Goal: Complete application form

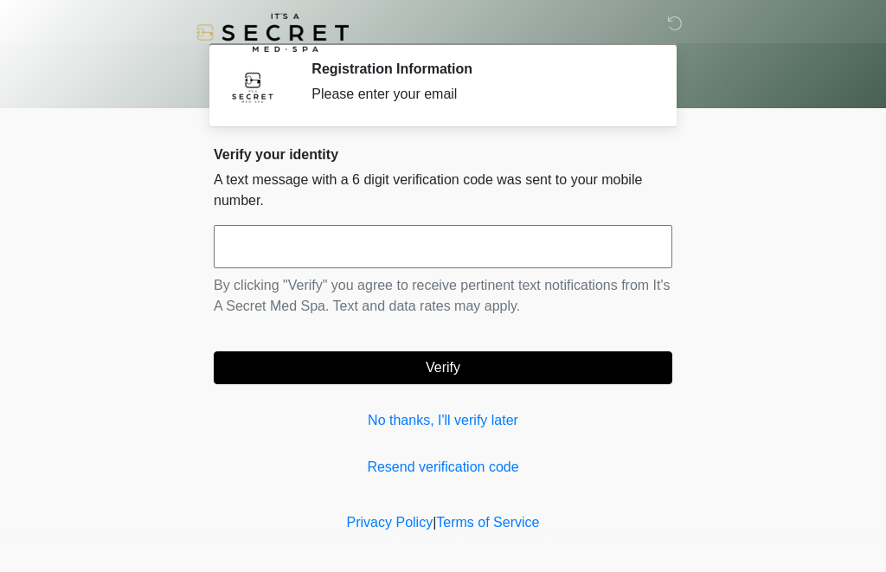
click at [276, 243] on input "text" at bounding box center [443, 246] width 459 height 43
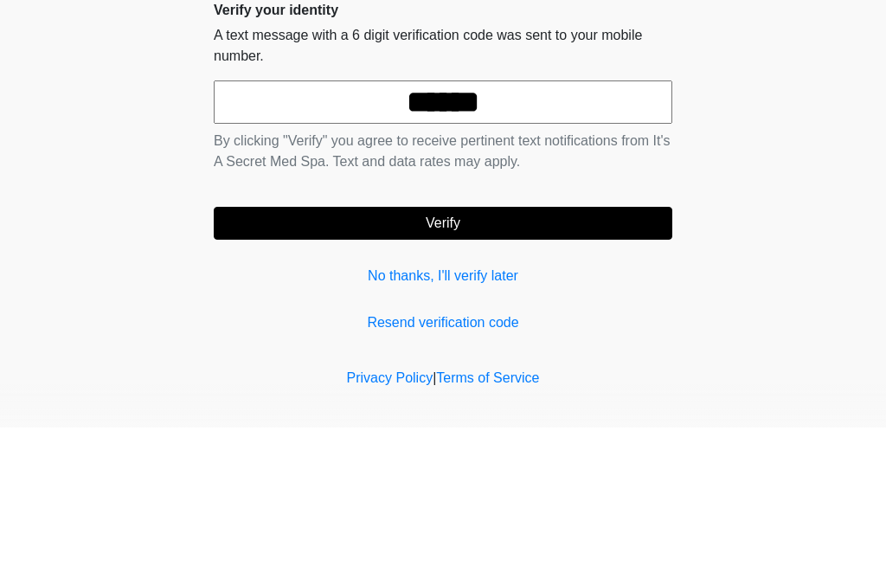
type input "******"
click at [762, 134] on body "‎ ‎ Registration Information Please enter your email Please connect to Wi-Fi no…" at bounding box center [443, 286] width 886 height 572
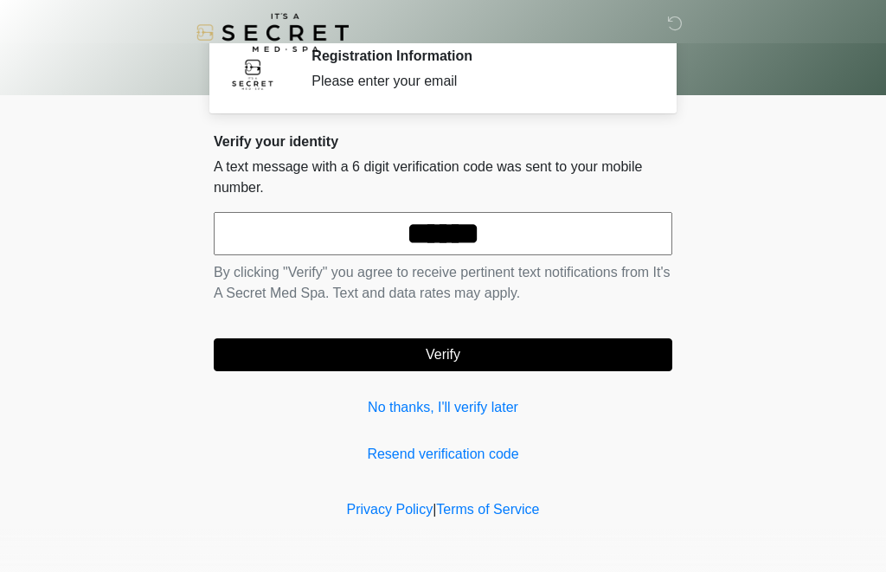
click at [447, 350] on button "Verify" at bounding box center [443, 354] width 459 height 33
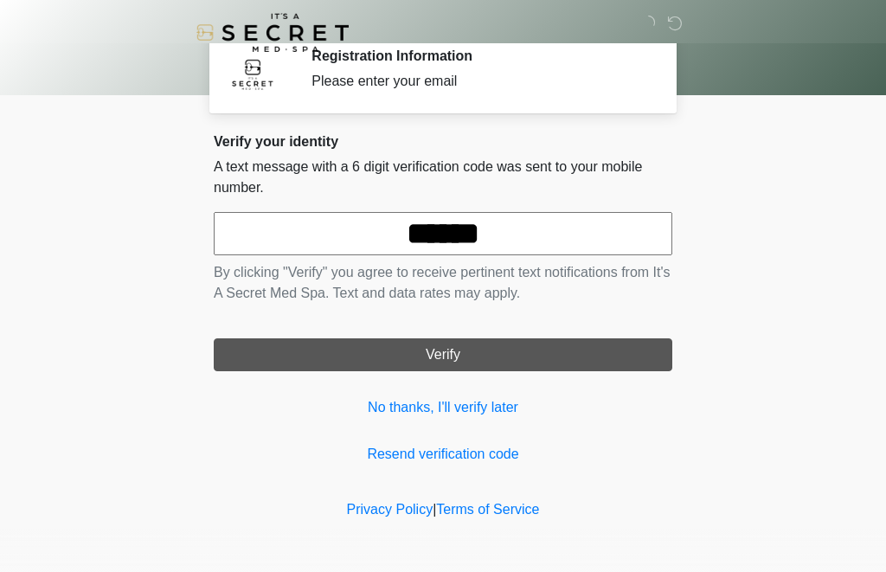
scroll to position [0, 0]
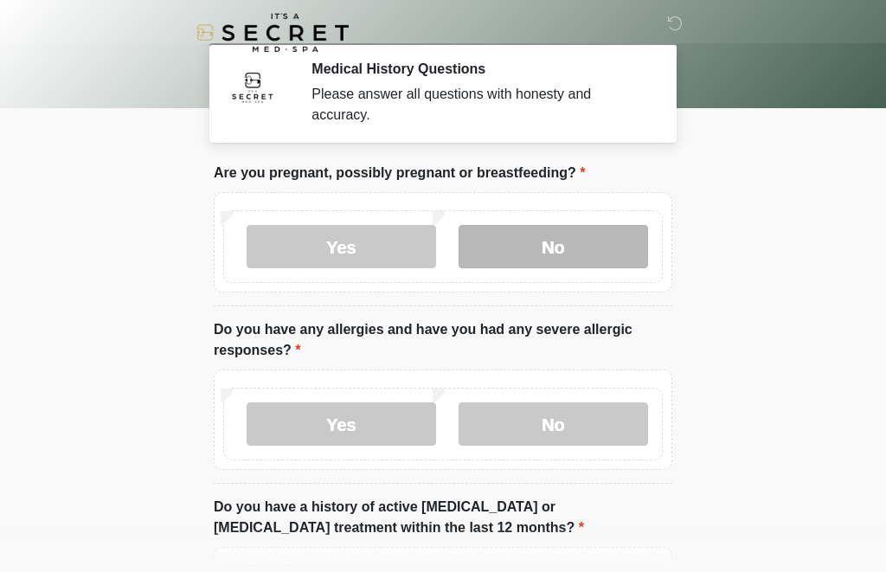
click at [570, 243] on label "No" at bounding box center [554, 246] width 190 height 43
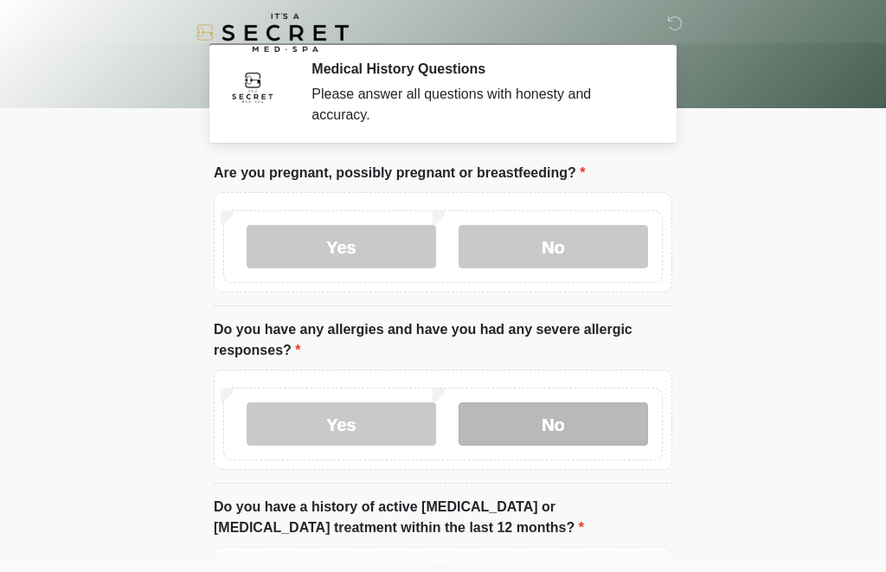
click at [565, 427] on label "No" at bounding box center [554, 423] width 190 height 43
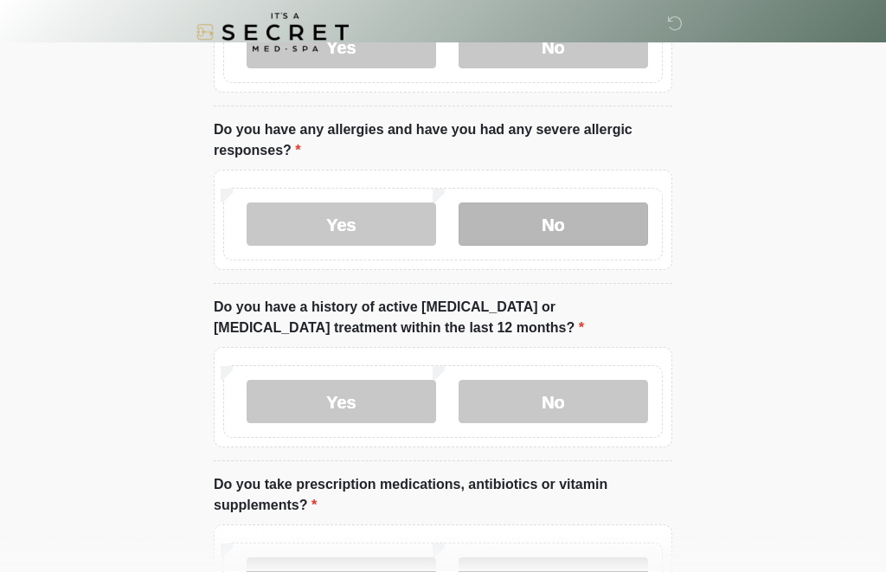
scroll to position [197, 0]
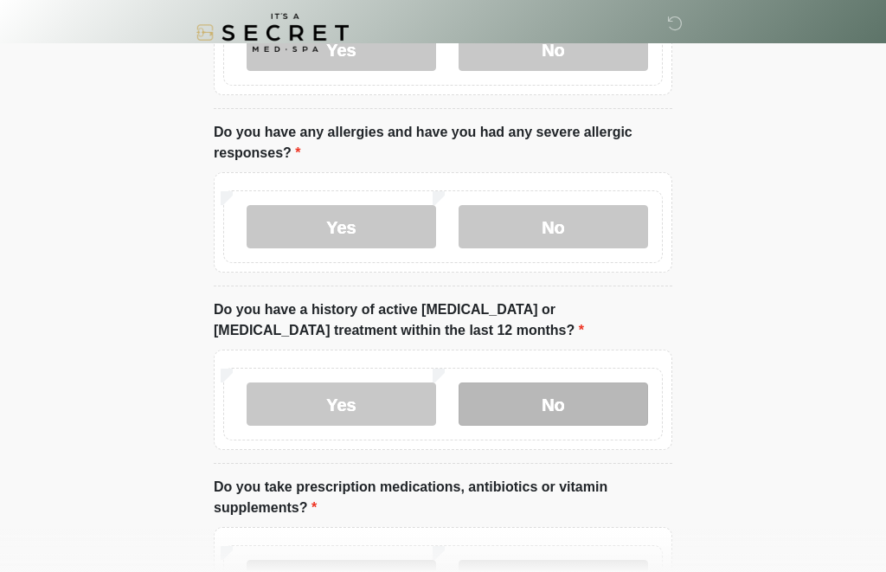
click at [565, 404] on label "No" at bounding box center [554, 403] width 190 height 43
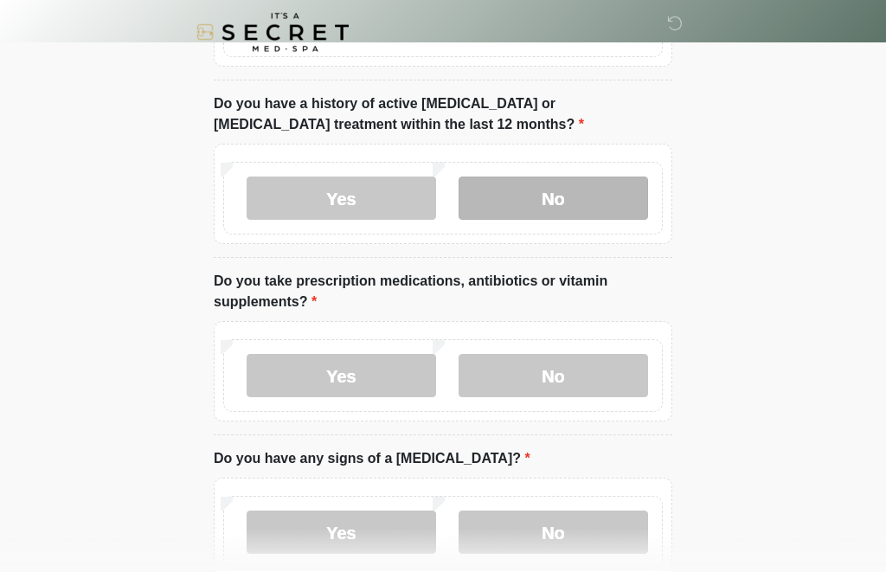
scroll to position [403, 0]
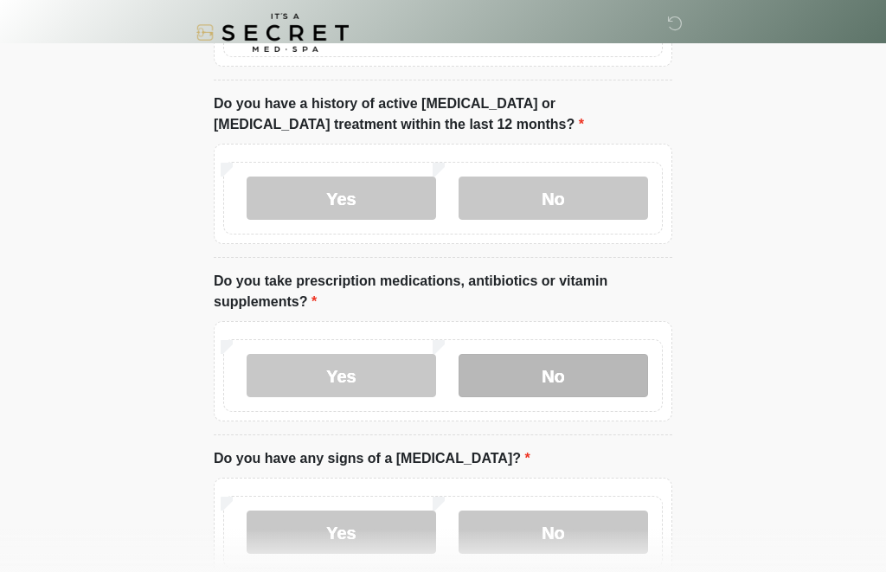
click at [571, 382] on label "No" at bounding box center [554, 375] width 190 height 43
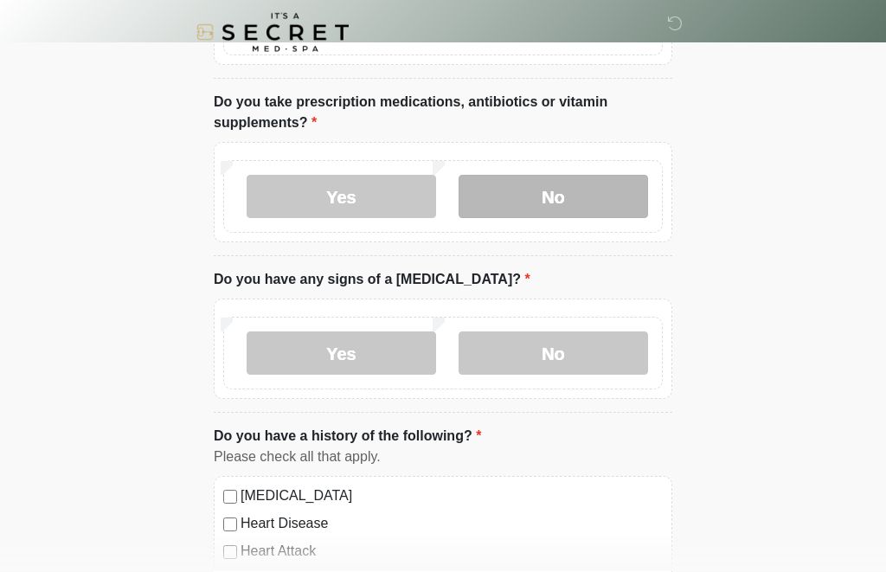
scroll to position [582, 0]
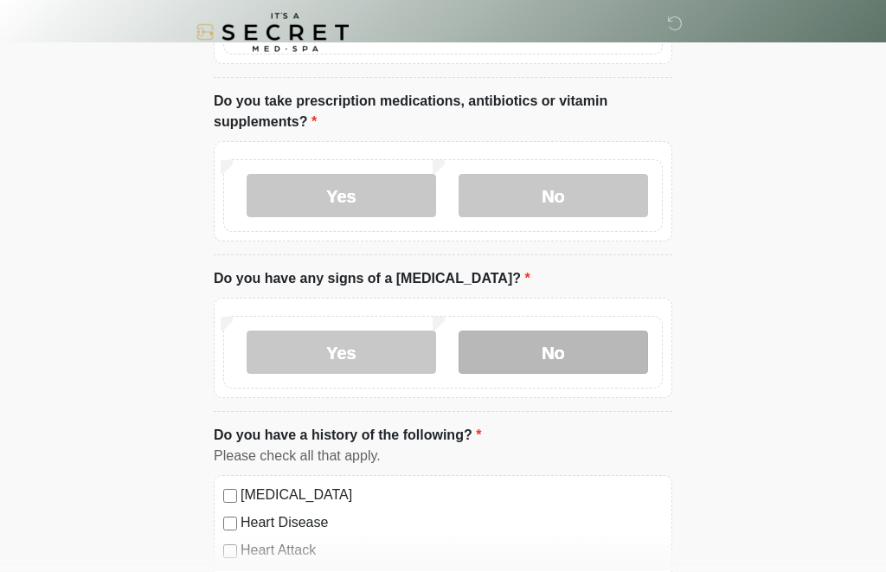
click at [590, 350] on label "No" at bounding box center [554, 352] width 190 height 43
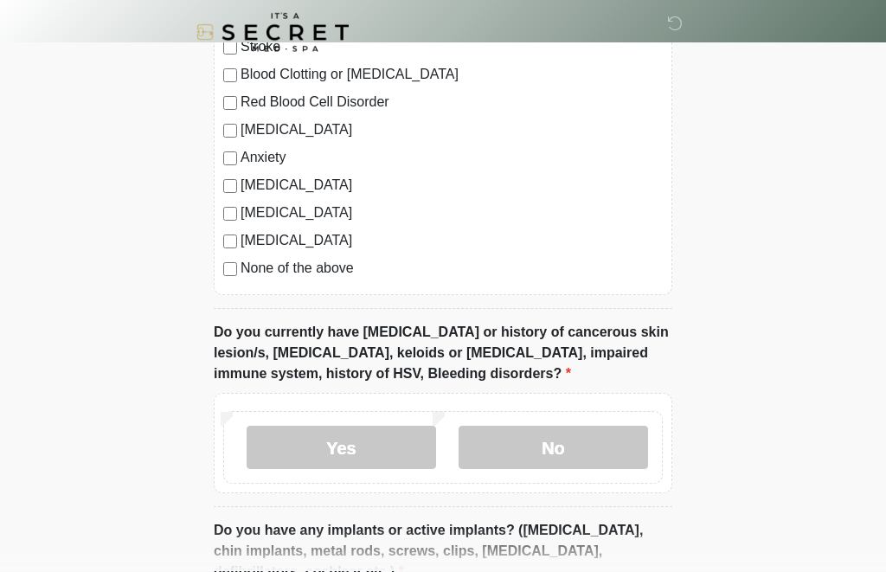
scroll to position [1115, 0]
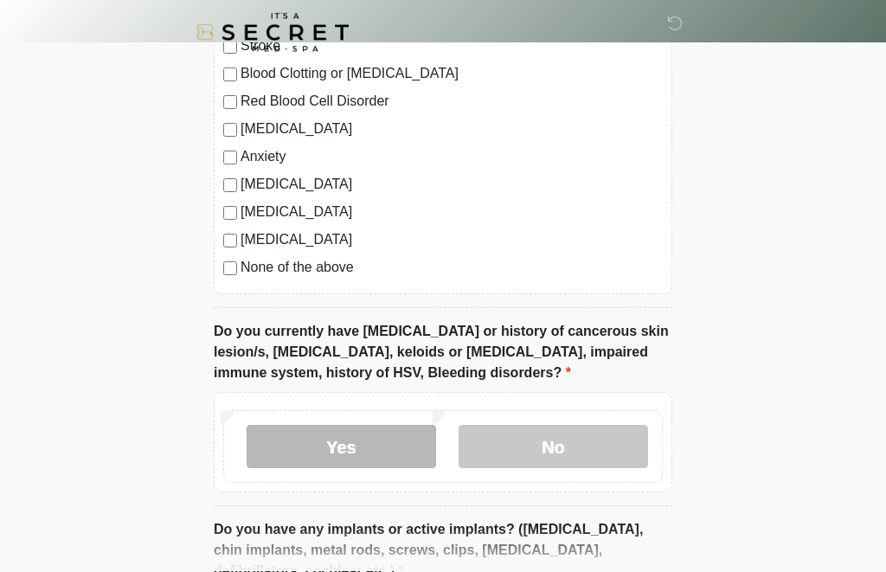
click at [370, 455] on label "Yes" at bounding box center [342, 447] width 190 height 43
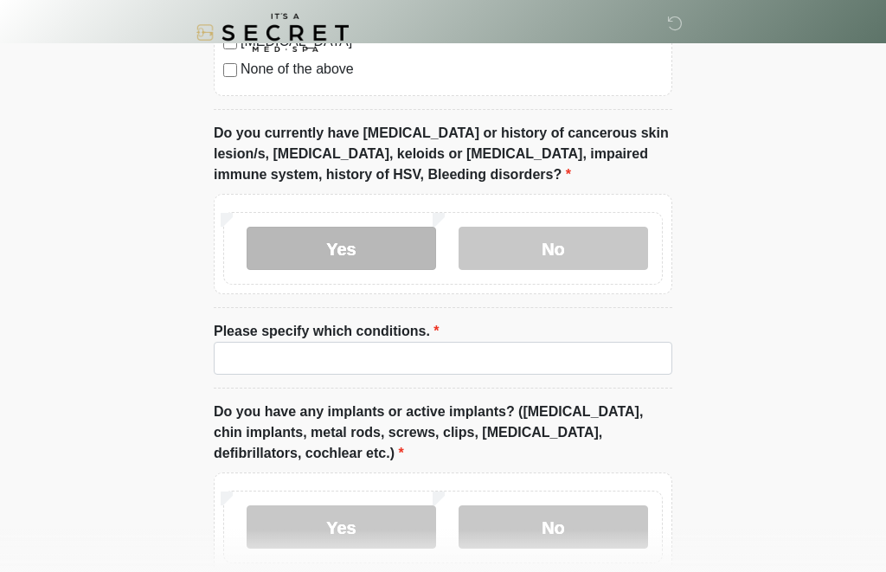
scroll to position [1315, 0]
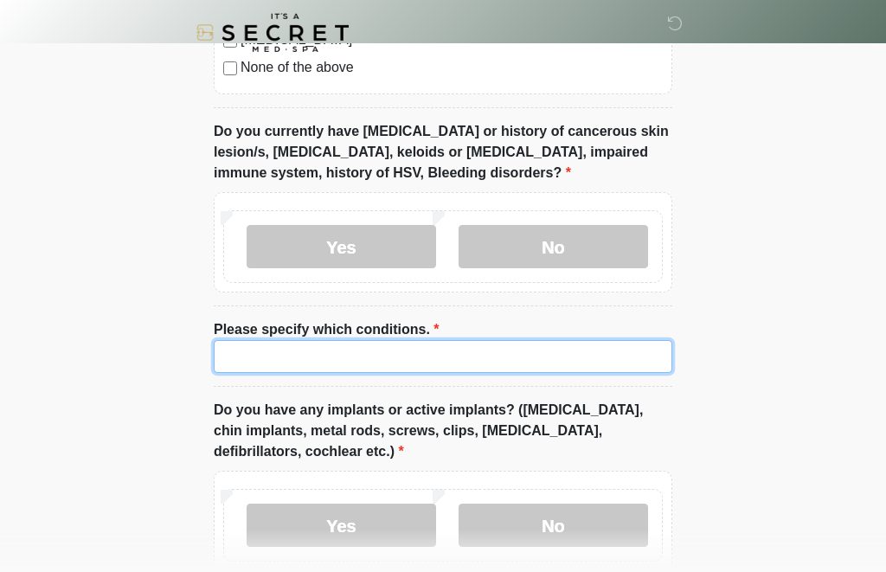
click at [259, 349] on input "Please specify which conditions." at bounding box center [443, 356] width 459 height 33
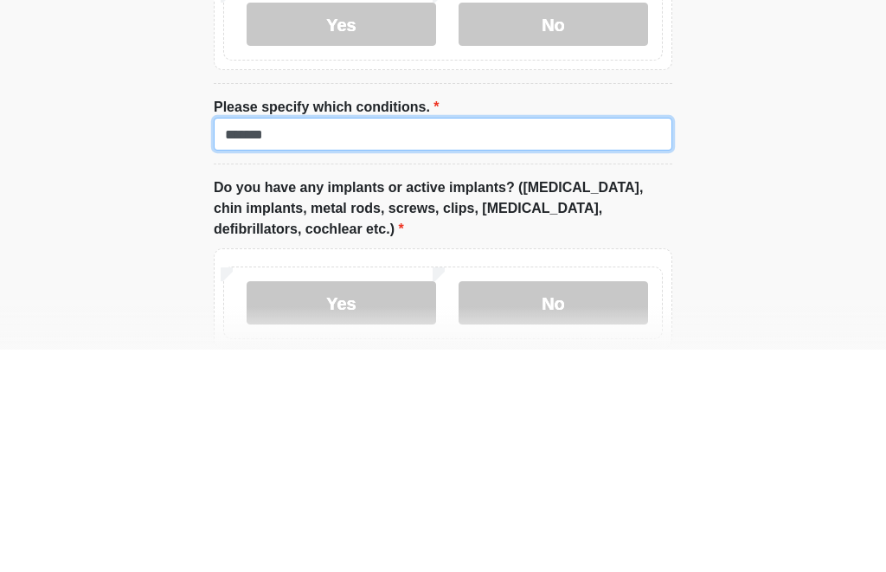
type input "*******"
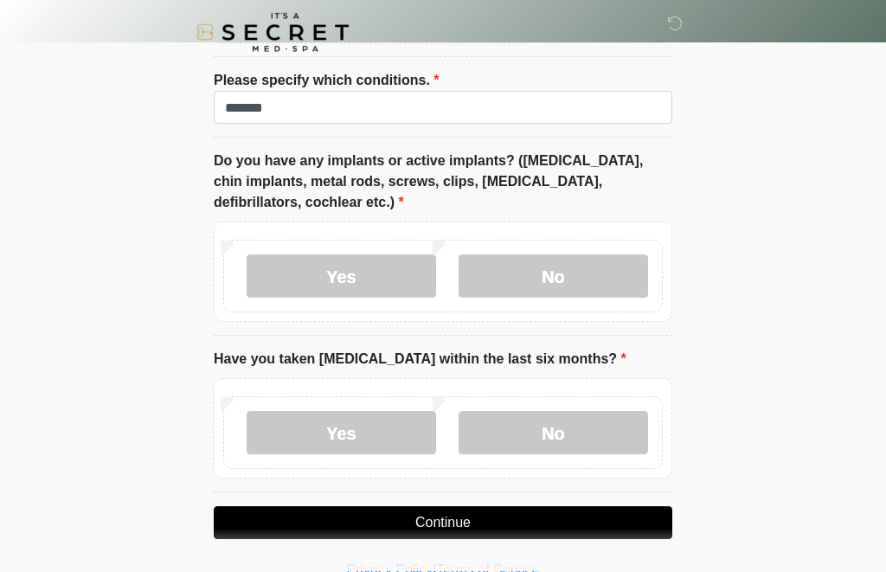
scroll to position [1565, 0]
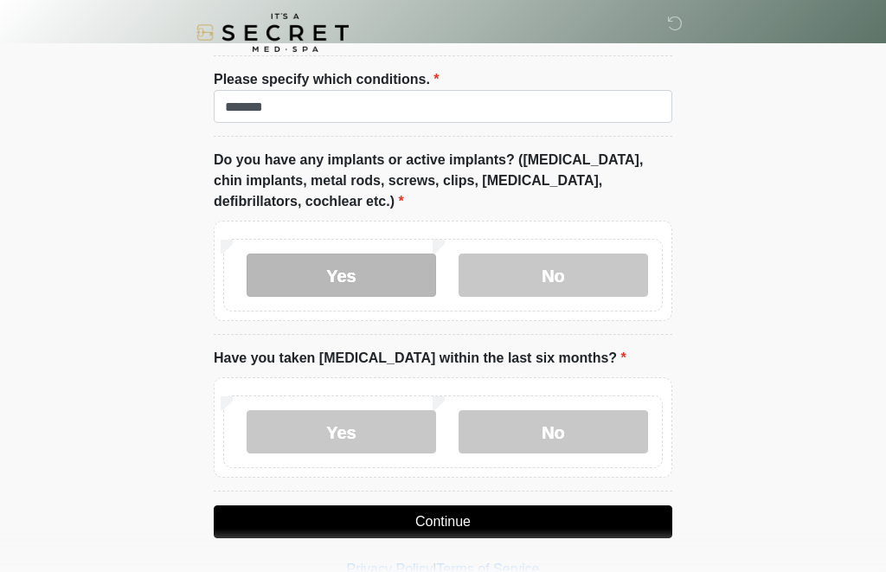
click at [349, 268] on label "Yes" at bounding box center [342, 275] width 190 height 43
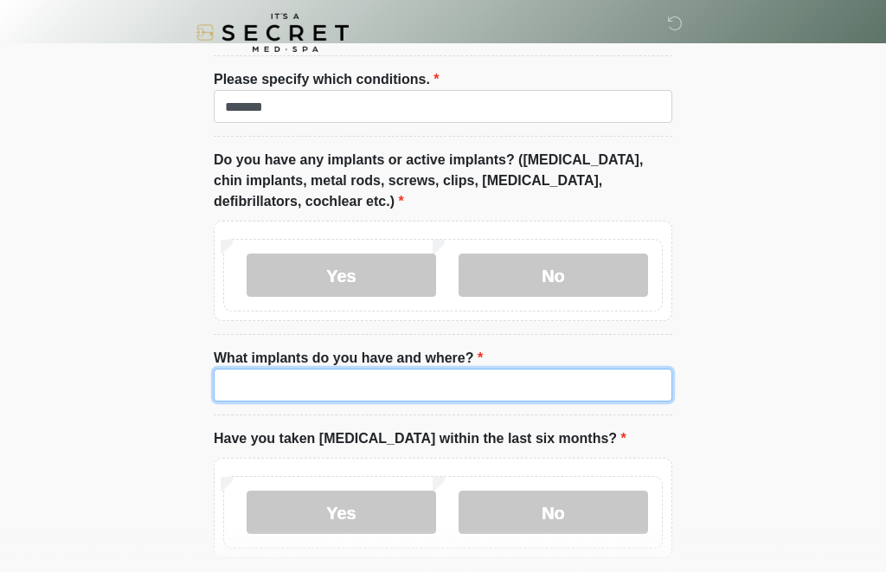
click at [292, 383] on input "What implants do you have and where?" at bounding box center [443, 385] width 459 height 33
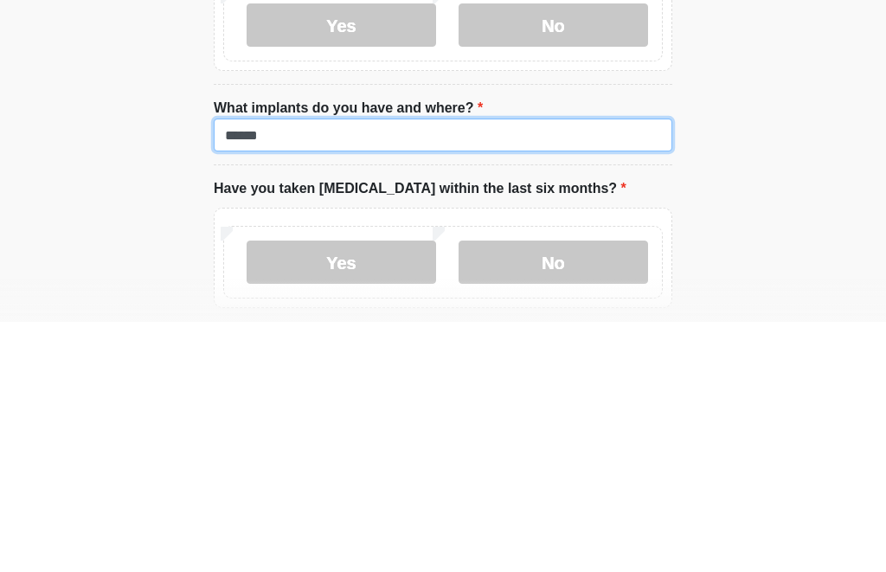
type input "******"
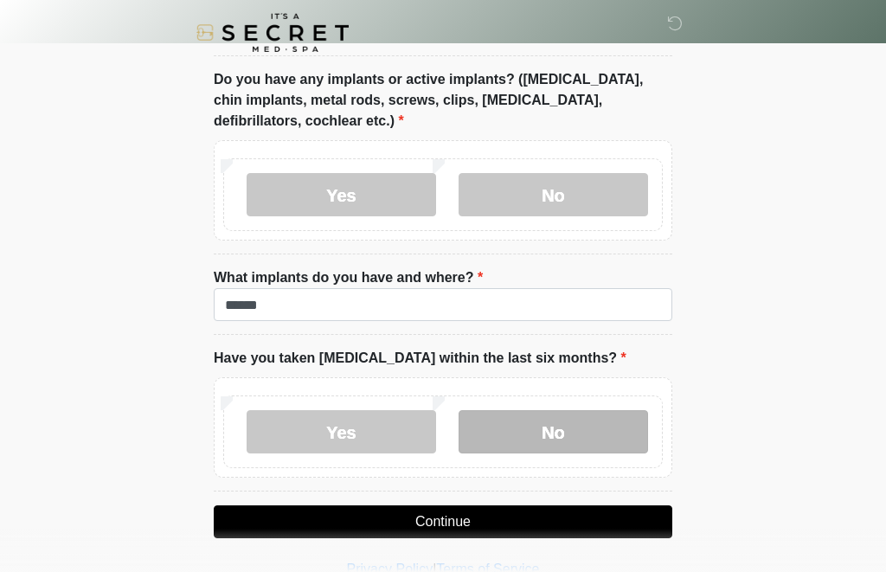
click at [559, 419] on label "No" at bounding box center [554, 431] width 190 height 43
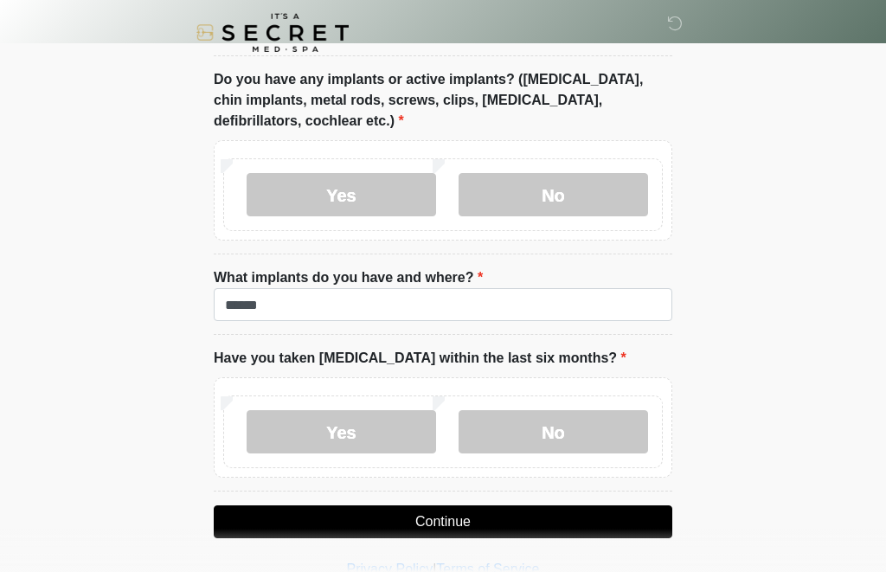
click at [478, 515] on button "Continue" at bounding box center [443, 521] width 459 height 33
click at [442, 514] on button "Continue" at bounding box center [443, 521] width 459 height 33
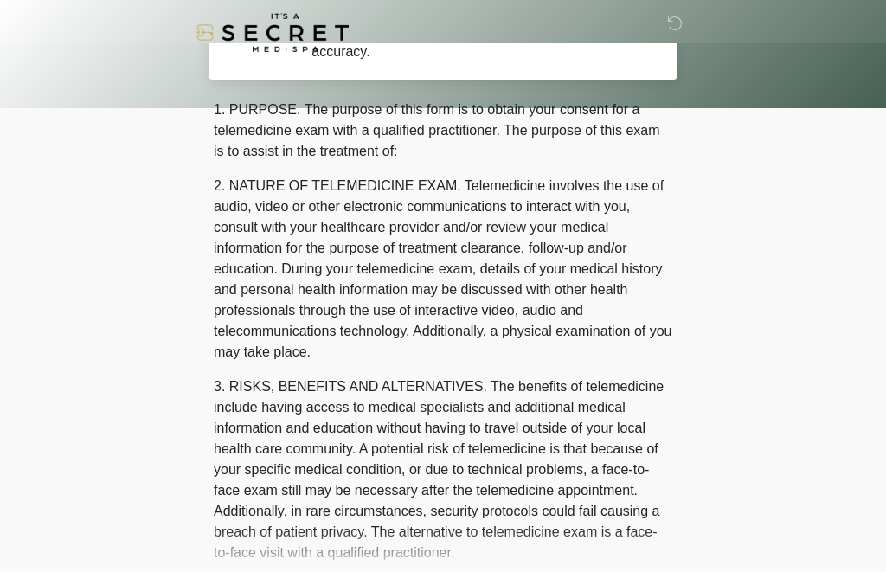
scroll to position [0, 0]
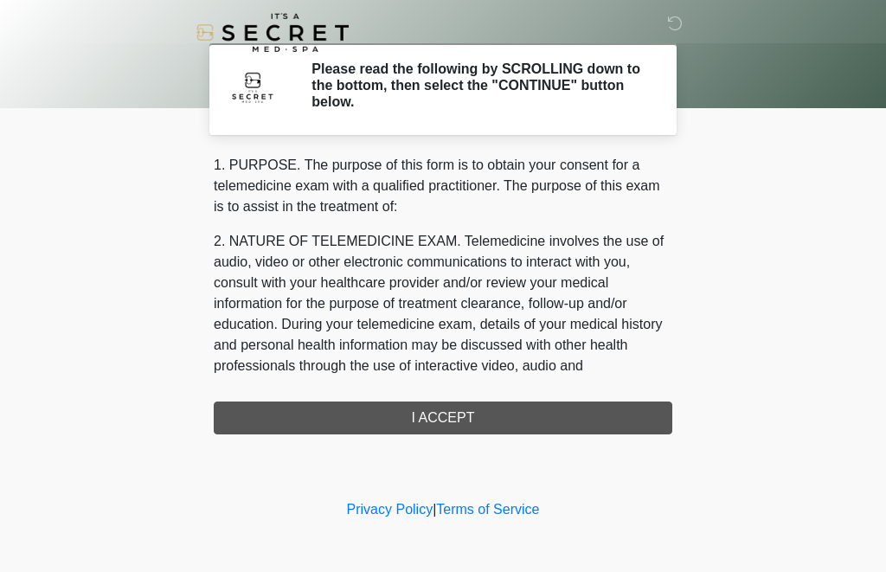
click at [438, 411] on div "1. PURPOSE. The purpose of this form is to obtain your consent for a telemedici…" at bounding box center [443, 295] width 459 height 280
click at [435, 418] on div "1. PURPOSE. The purpose of this form is to obtain your consent for a telemedici…" at bounding box center [443, 295] width 459 height 280
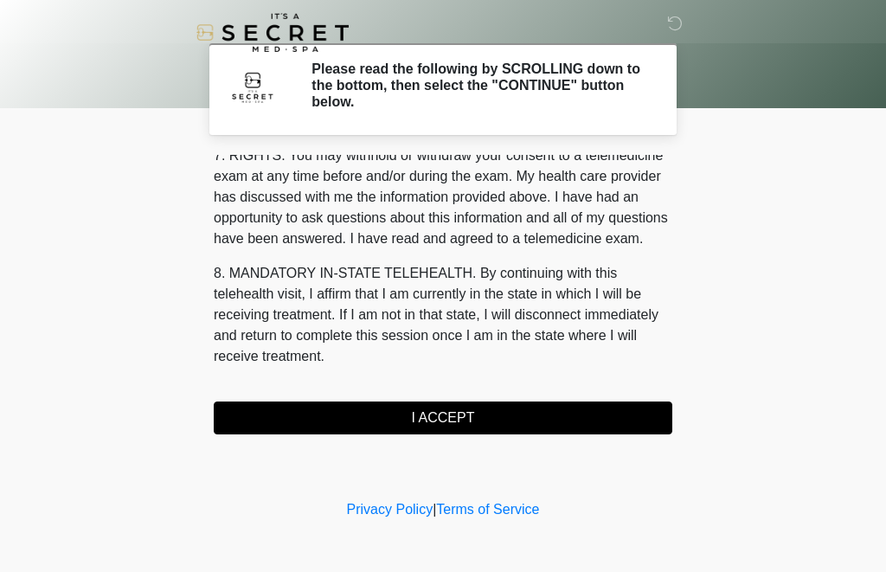
scroll to position [778, 0]
click at [435, 415] on button "I ACCEPT" at bounding box center [443, 418] width 459 height 33
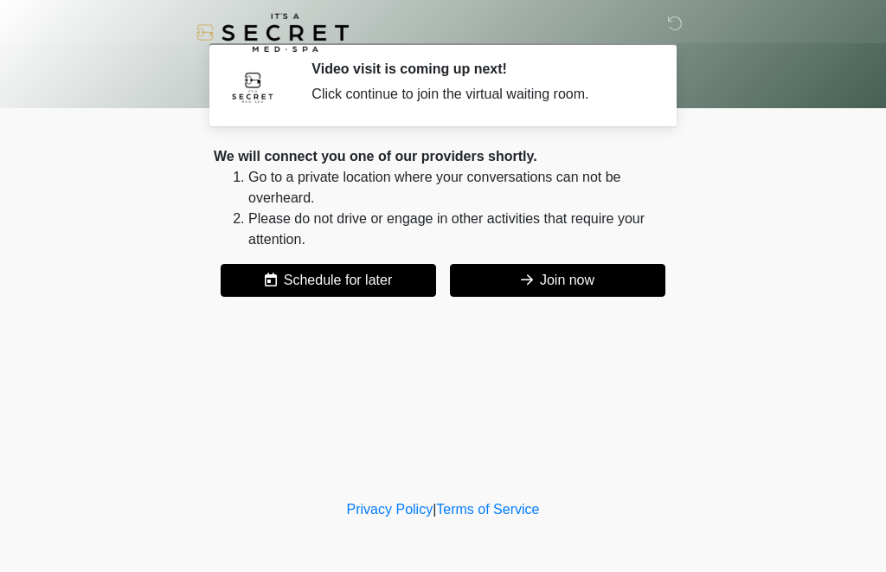
click at [559, 273] on button "Join now" at bounding box center [557, 280] width 215 height 33
